Goal: Information Seeking & Learning: Learn about a topic

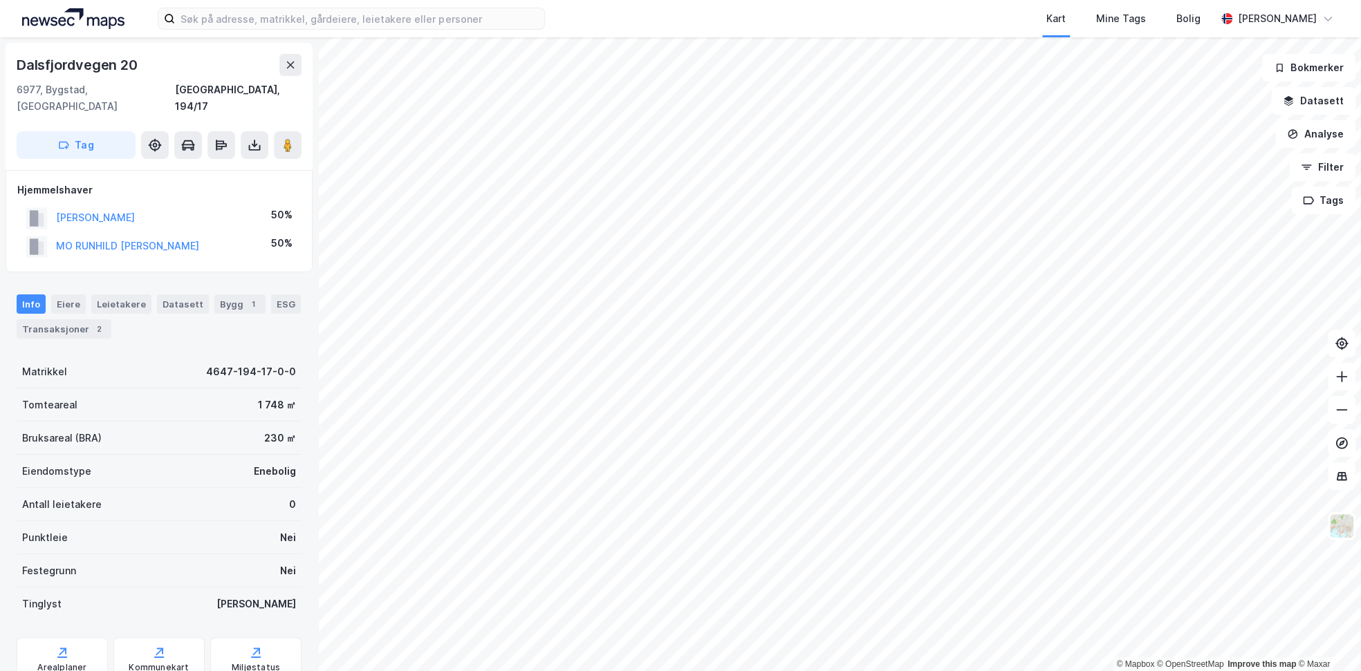
scroll to position [1, 0]
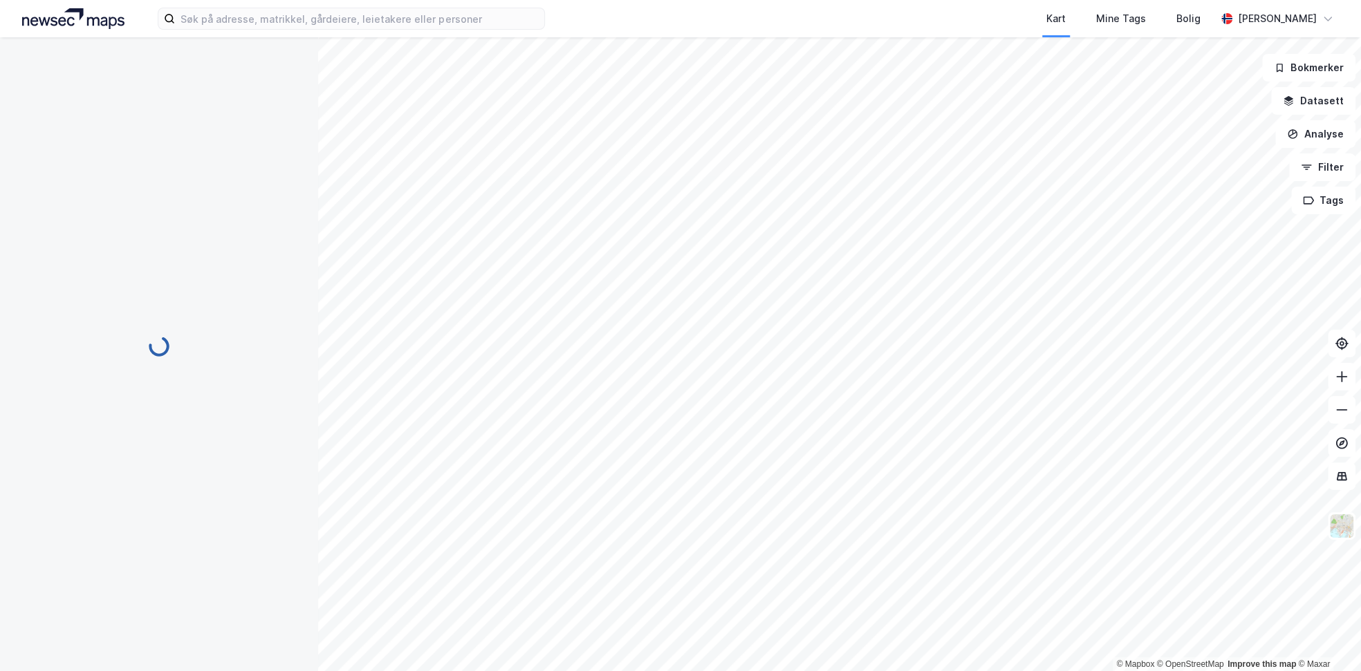
scroll to position [1, 0]
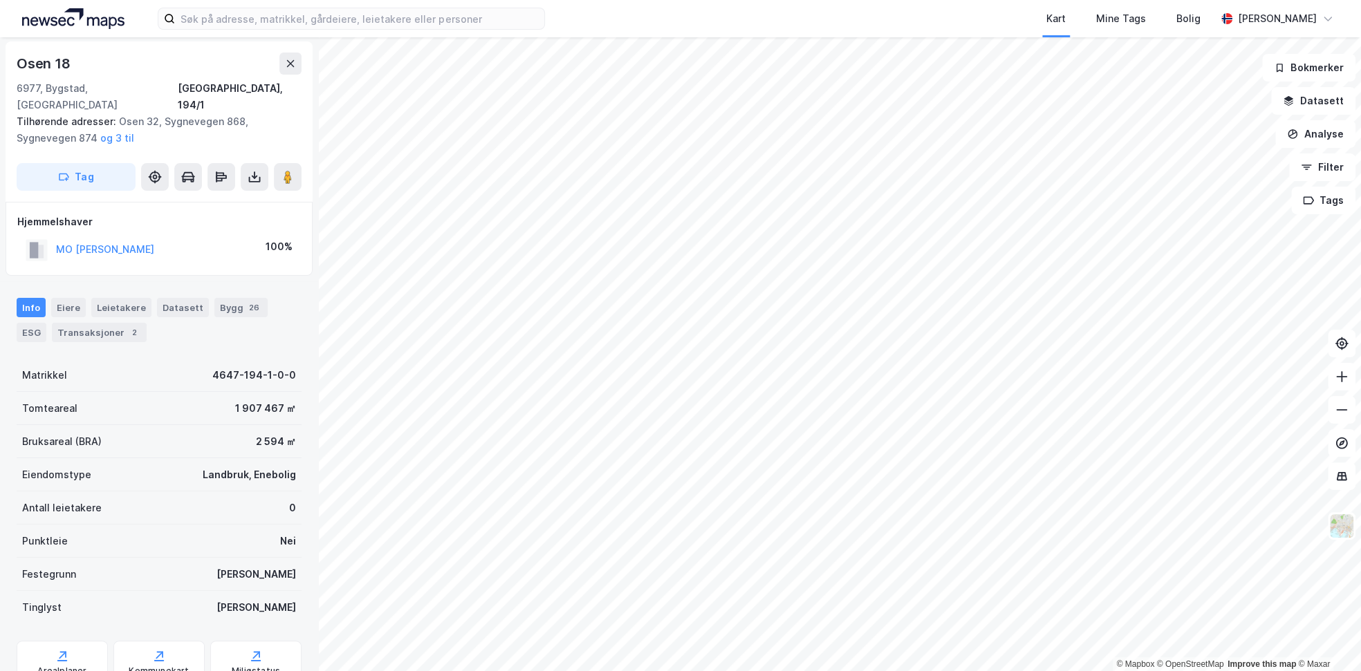
click at [466, 671] on html "Kart Mine Tags [PERSON_NAME] Dæhlie © Mapbox © OpenStreetMap Improve this map ©…" at bounding box center [680, 335] width 1361 height 671
click at [565, 671] on html "Kart Mine Tags [PERSON_NAME] Dæhlie © Mapbox © OpenStreetMap Improve this map ©…" at bounding box center [680, 335] width 1361 height 671
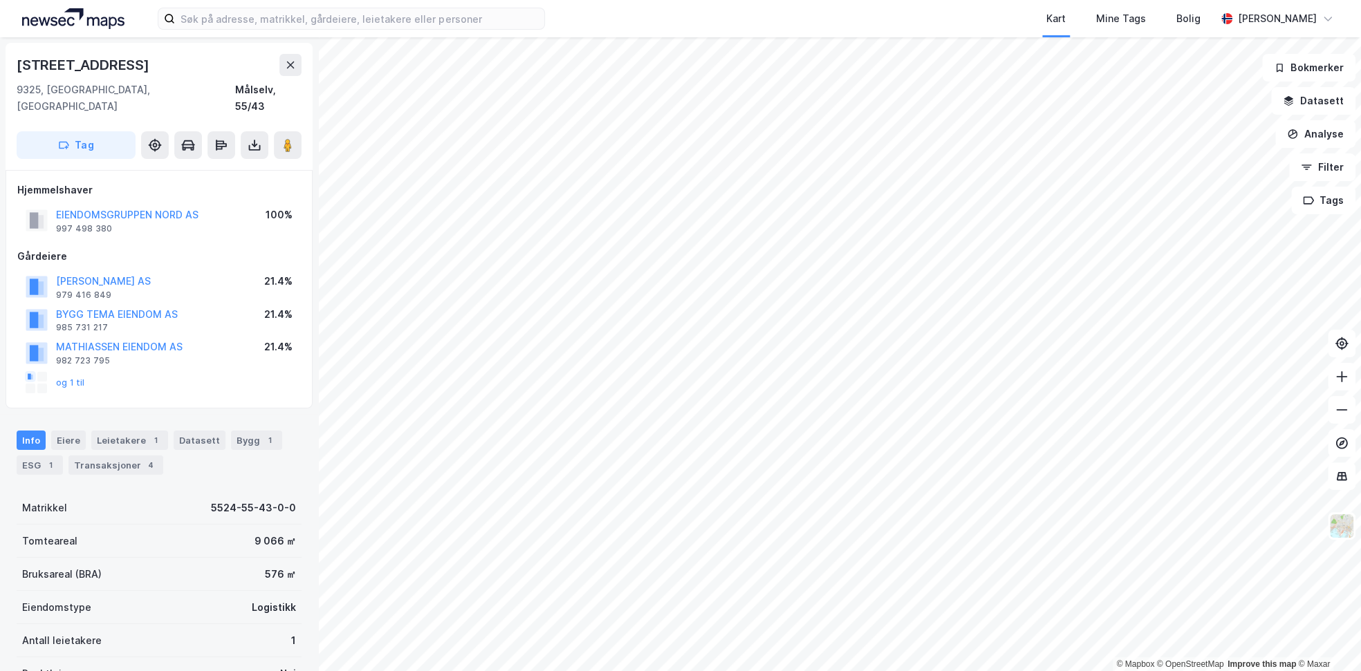
scroll to position [1, 0]
click at [1328, 129] on button "Analyse" at bounding box center [1315, 134] width 80 height 28
click at [1178, 167] on div "Tegn område" at bounding box center [1195, 164] width 120 height 12
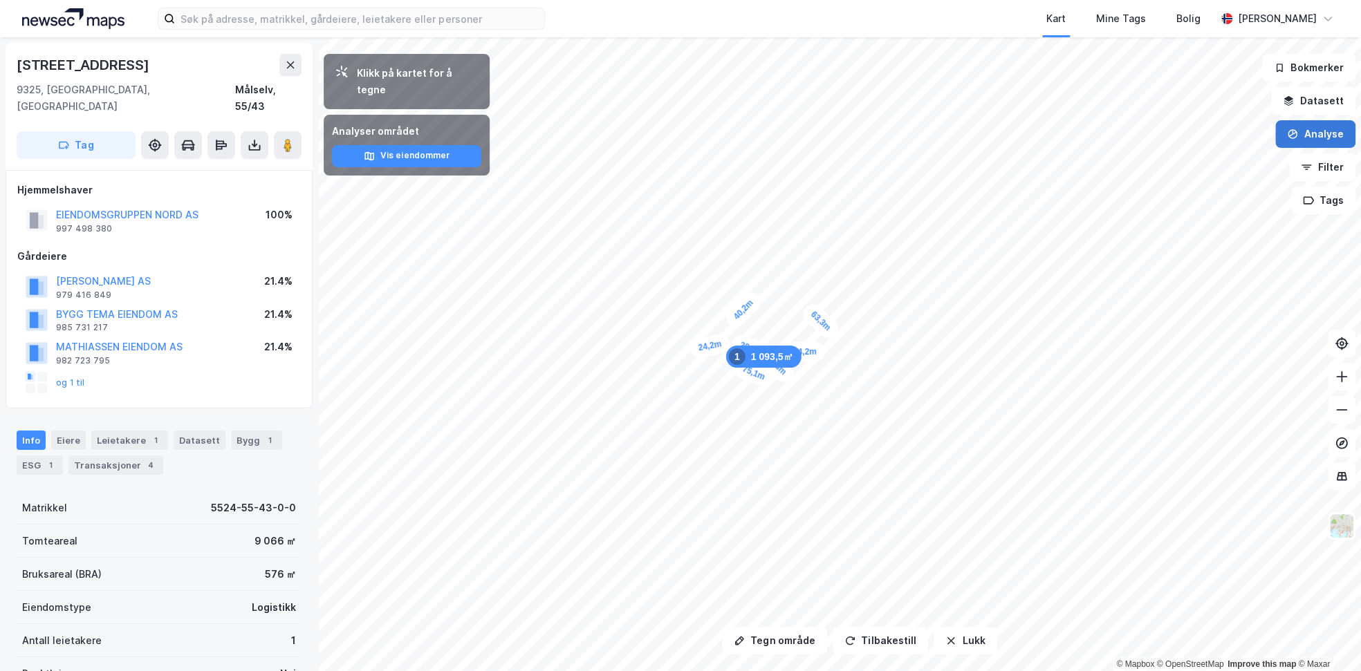
click at [1308, 136] on button "Analyse" at bounding box center [1315, 134] width 80 height 28
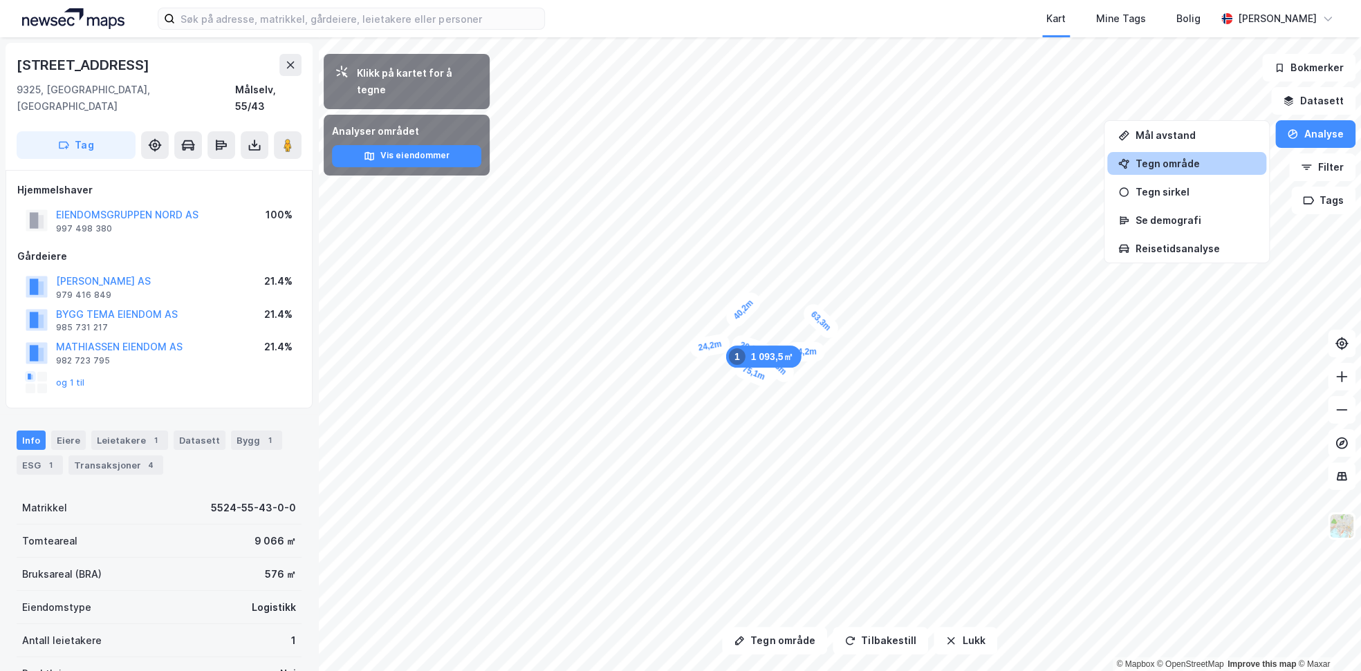
click at [1160, 159] on div "Tegn område" at bounding box center [1195, 164] width 120 height 12
